Goal: Information Seeking & Learning: Learn about a topic

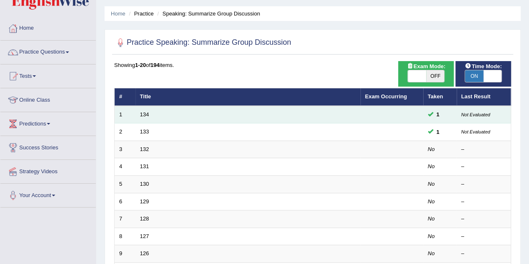
scroll to position [42, 0]
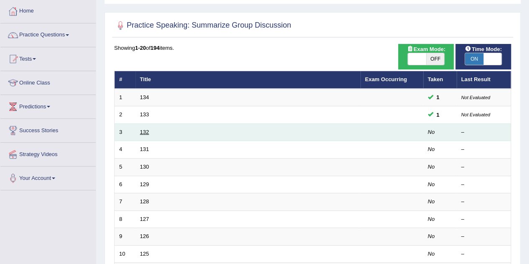
click at [143, 132] on link "132" at bounding box center [144, 132] width 9 height 6
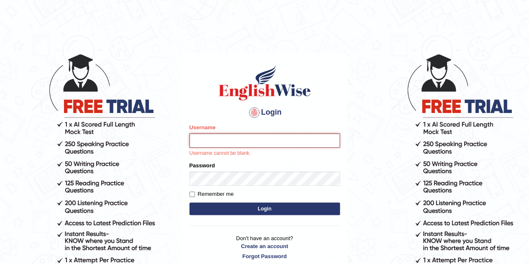
type input "Gabriele"
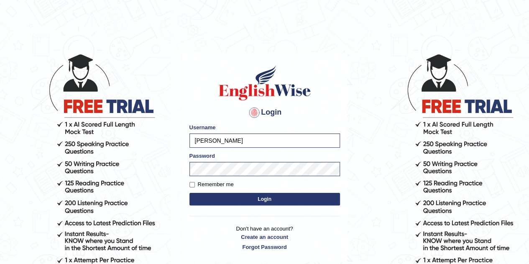
click at [246, 204] on button "Login" at bounding box center [264, 199] width 150 height 13
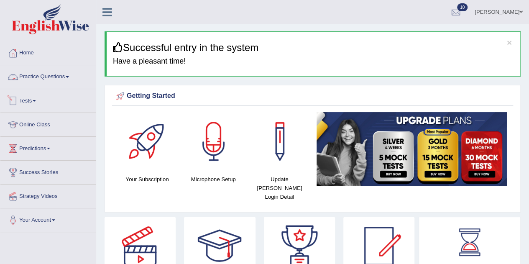
click at [60, 77] on link "Practice Questions" at bounding box center [47, 75] width 95 height 21
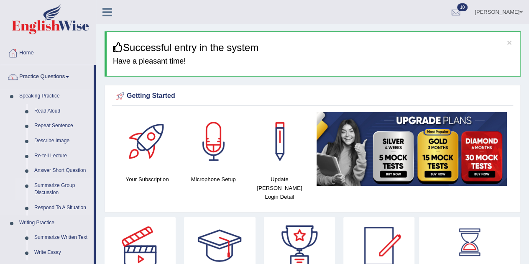
click at [42, 188] on link "Summarize Group Discussion" at bounding box center [62, 189] width 63 height 22
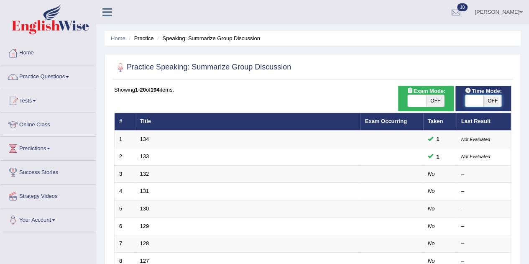
click at [472, 100] on span at bounding box center [474, 101] width 18 height 12
checkbox input "true"
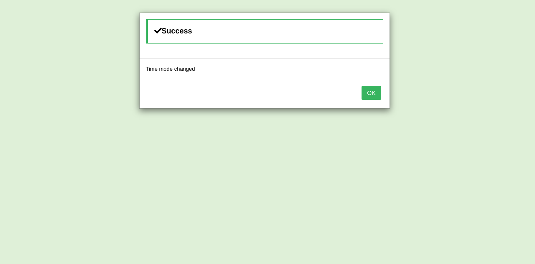
click at [362, 91] on button "OK" at bounding box center [371, 93] width 19 height 14
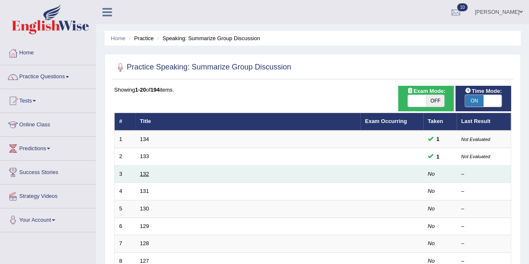
click at [147, 174] on link "132" at bounding box center [144, 174] width 9 height 6
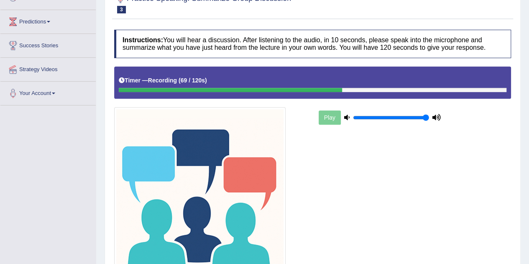
scroll to position [204, 0]
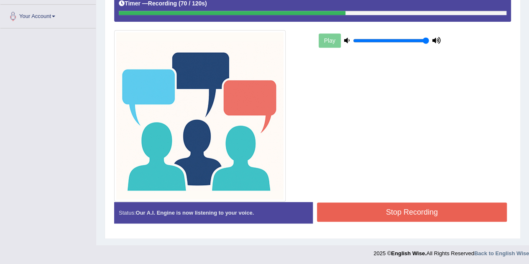
click at [445, 214] on button "Stop Recording" at bounding box center [412, 211] width 190 height 19
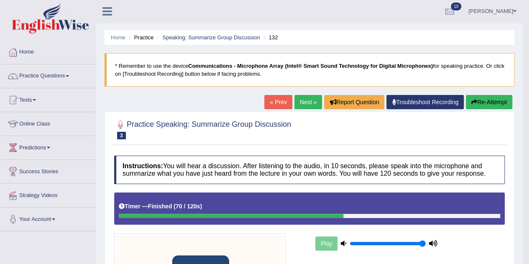
scroll to position [0, 0]
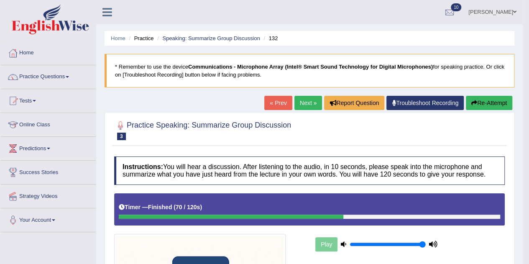
click at [485, 103] on button "Re-Attempt" at bounding box center [489, 103] width 46 height 14
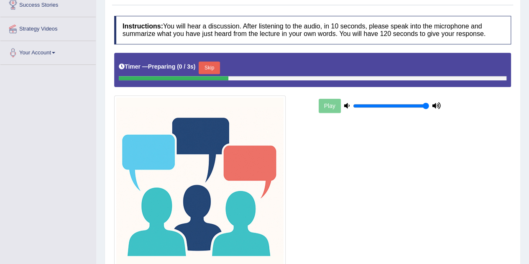
scroll to position [167, 0]
click at [214, 63] on button "Skip" at bounding box center [209, 67] width 21 height 13
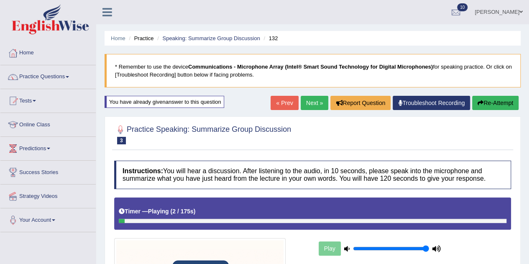
scroll to position [0, 0]
click at [312, 99] on link "Next »" at bounding box center [315, 103] width 28 height 14
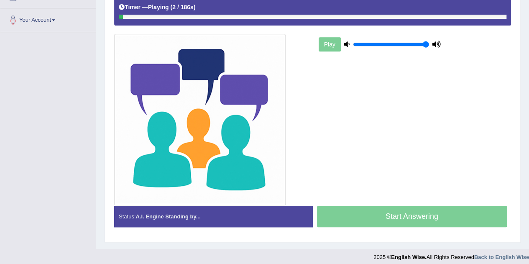
scroll to position [204, 0]
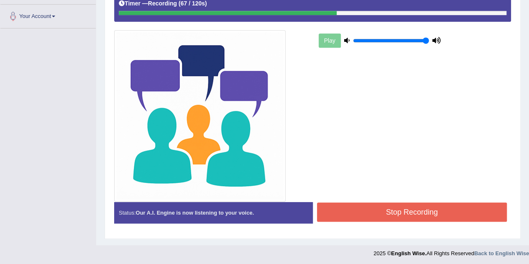
click at [413, 208] on button "Stop Recording" at bounding box center [412, 211] width 190 height 19
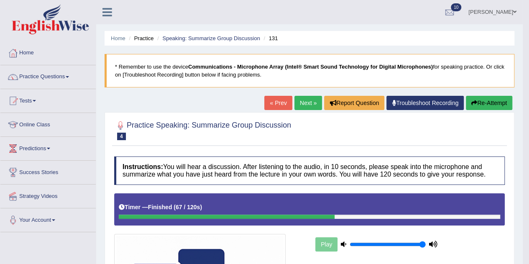
scroll to position [0, 0]
click at [299, 104] on link "Next »" at bounding box center [308, 103] width 28 height 14
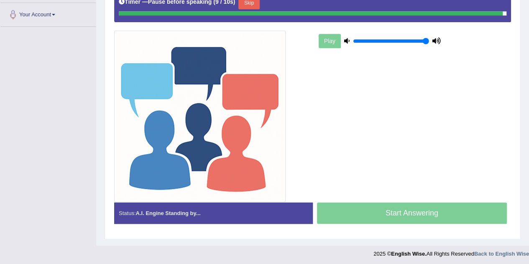
scroll to position [204, 0]
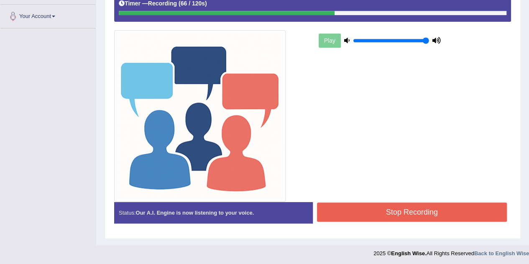
click at [436, 202] on button "Stop Recording" at bounding box center [412, 211] width 190 height 19
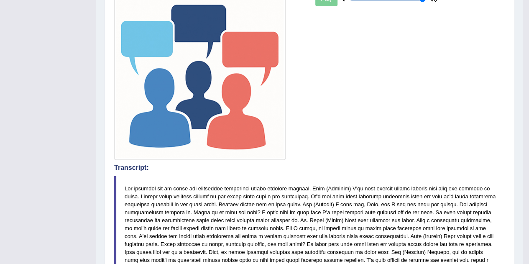
scroll to position [0, 0]
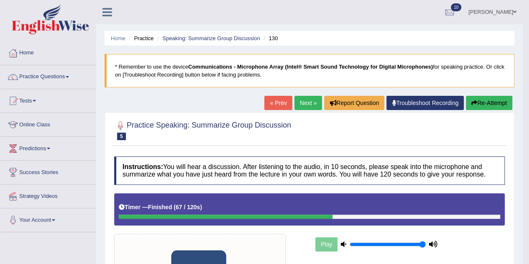
drag, startPoint x: 319, startPoint y: 102, endPoint x: 301, endPoint y: 103, distance: 17.6
click at [312, 103] on div "« Prev Next » Report Question Troubleshoot Recording Re-Attempt" at bounding box center [389, 104] width 250 height 16
click at [301, 104] on link "Next »" at bounding box center [308, 103] width 28 height 14
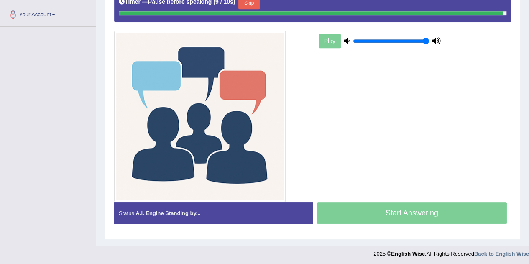
scroll to position [204, 0]
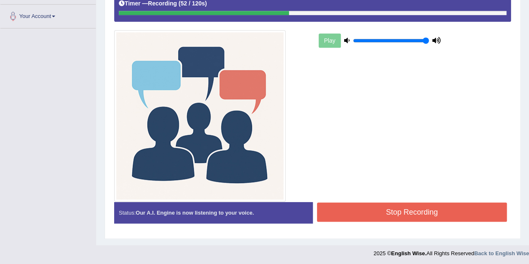
click at [436, 213] on button "Stop Recording" at bounding box center [412, 211] width 190 height 19
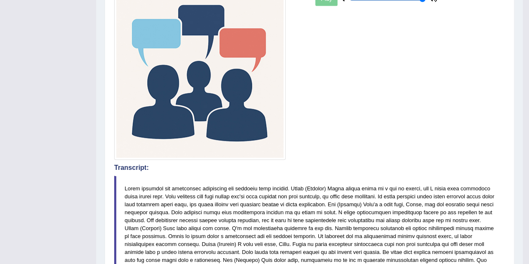
scroll to position [0, 0]
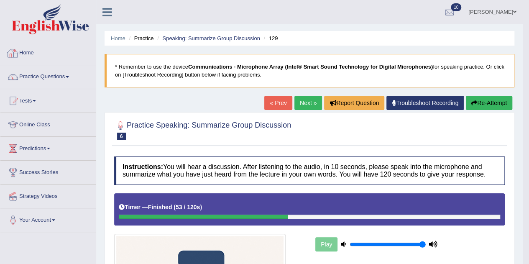
click at [34, 52] on link "Home" at bounding box center [47, 51] width 95 height 21
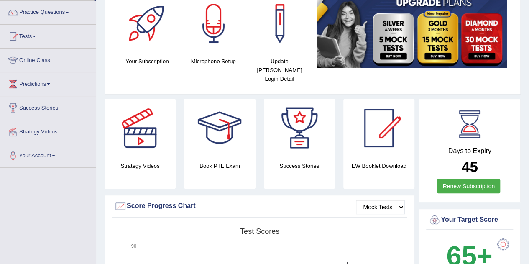
scroll to position [2, 0]
